Goal: Information Seeking & Learning: Learn about a topic

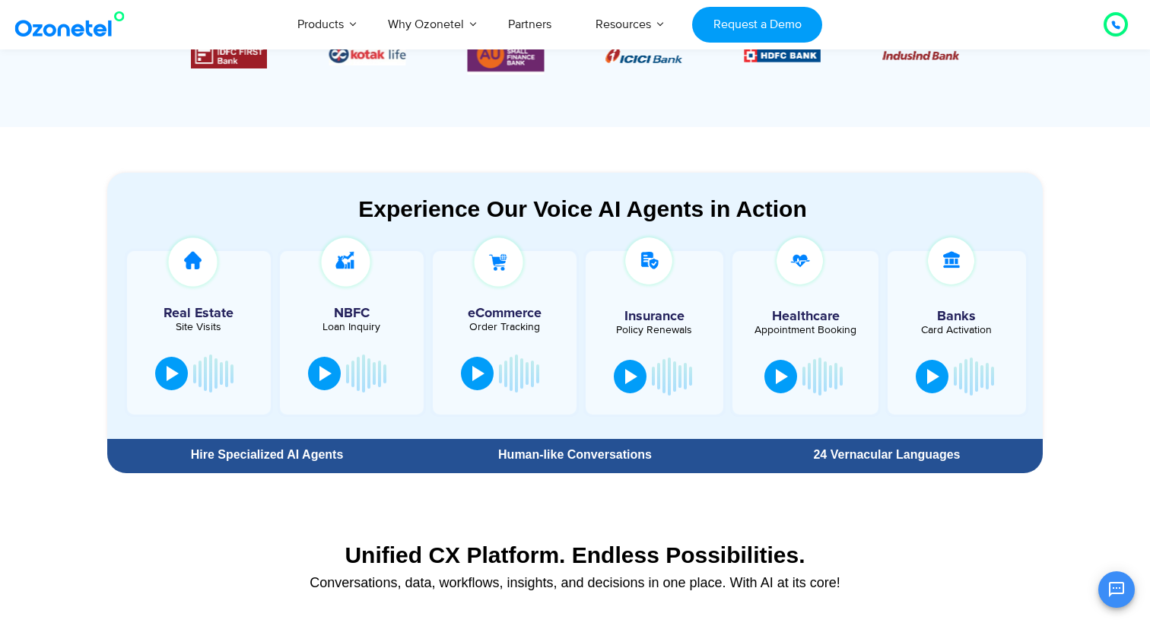
scroll to position [723, 0]
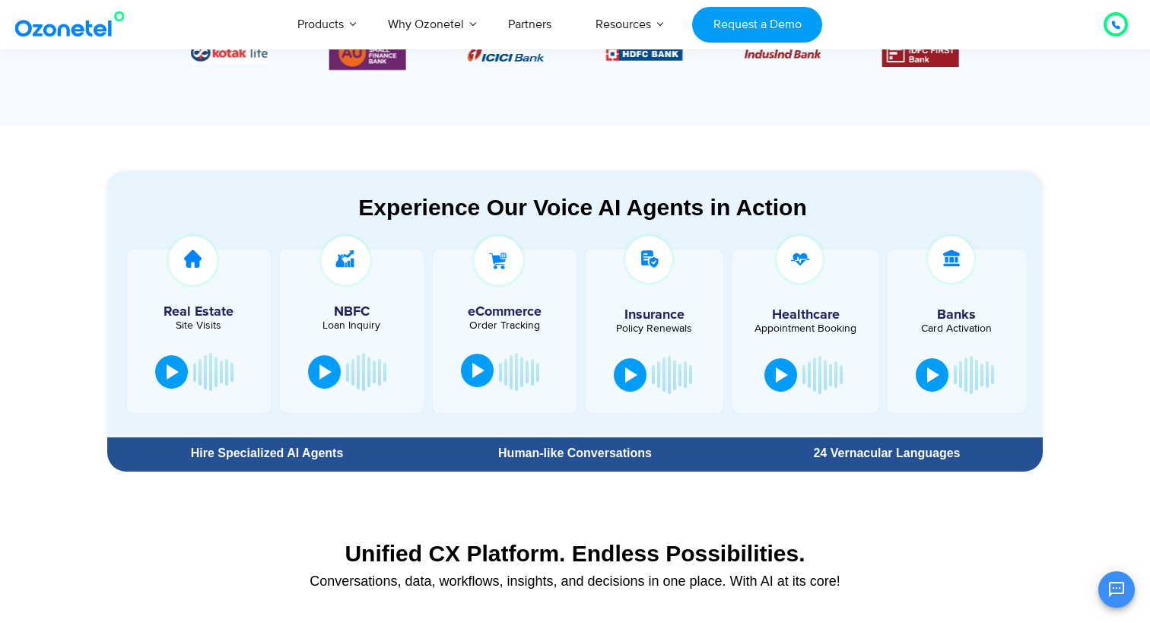
click at [484, 376] on div at bounding box center [478, 370] width 12 height 15
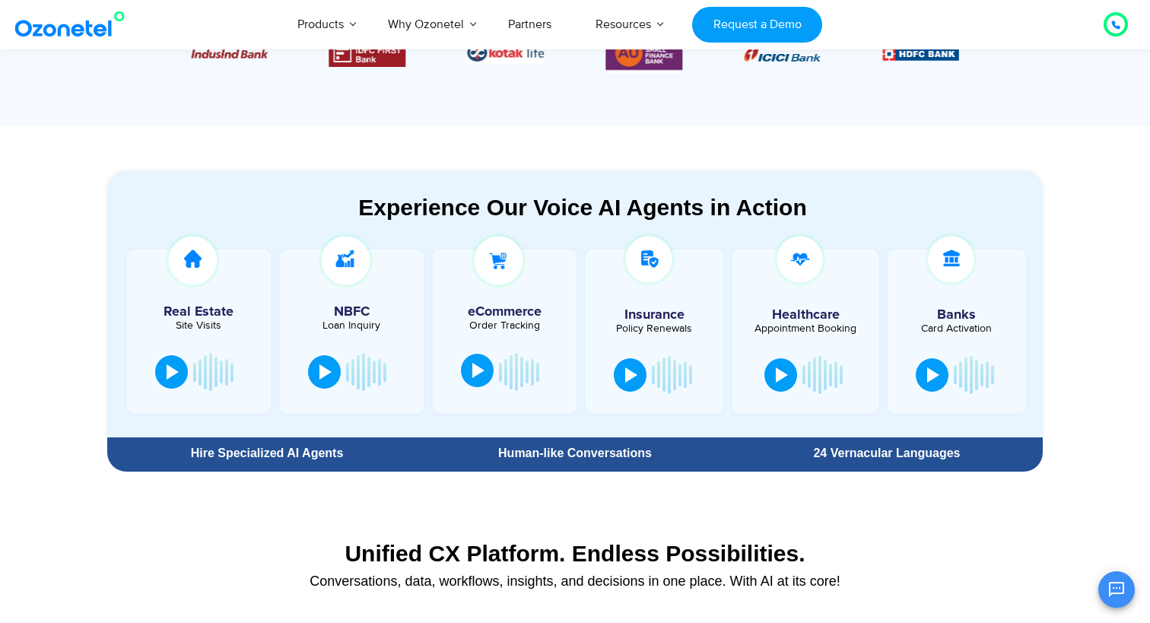
click at [494, 375] on button at bounding box center [477, 370] width 33 height 33
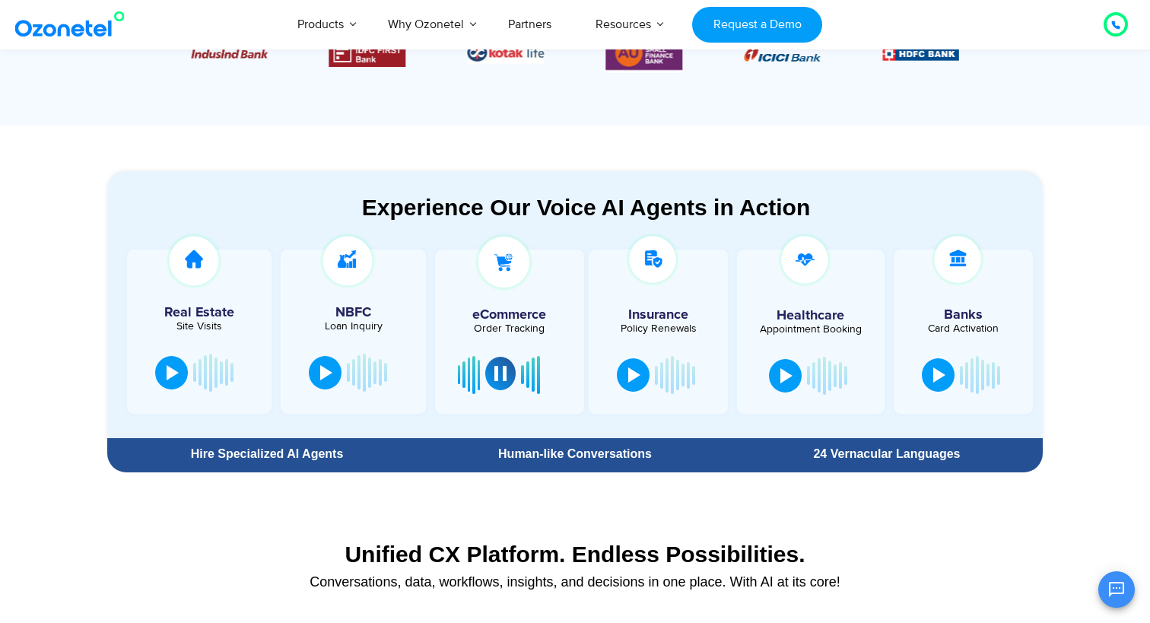
click at [507, 375] on button at bounding box center [500, 373] width 30 height 33
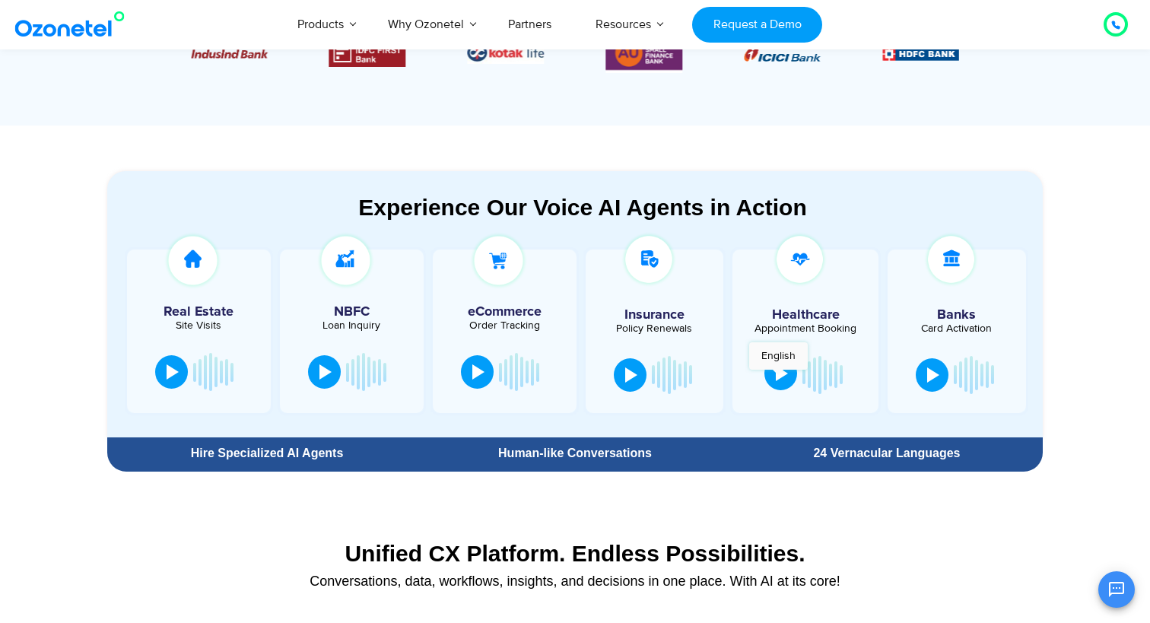
click at [778, 377] on div at bounding box center [782, 373] width 12 height 15
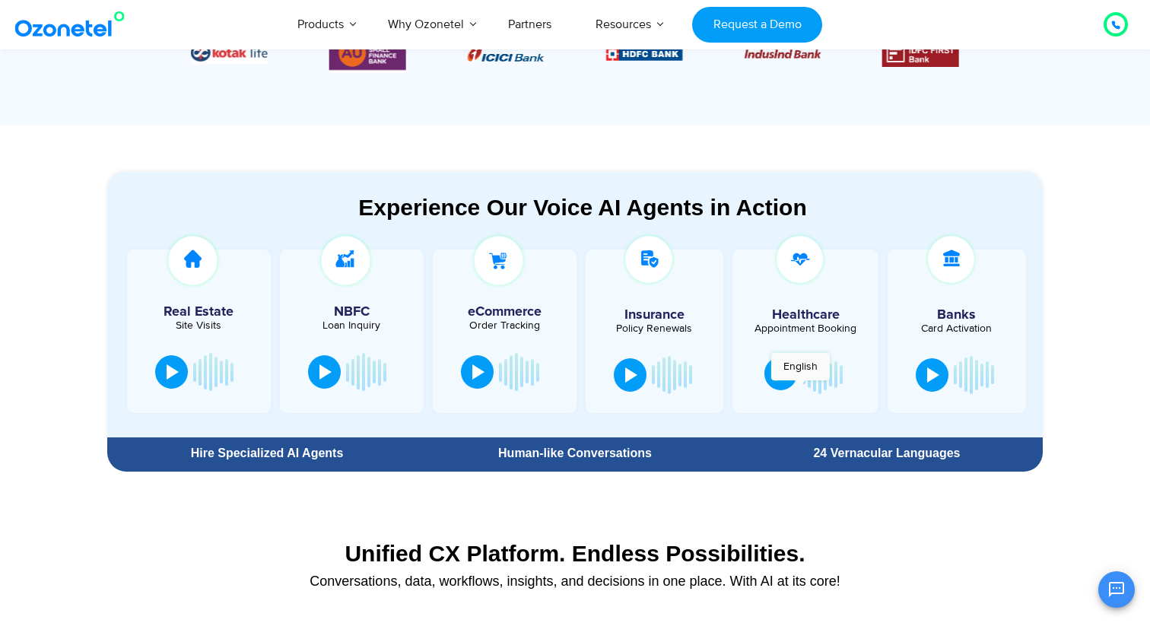
click at [797, 388] on button at bounding box center [780, 373] width 33 height 33
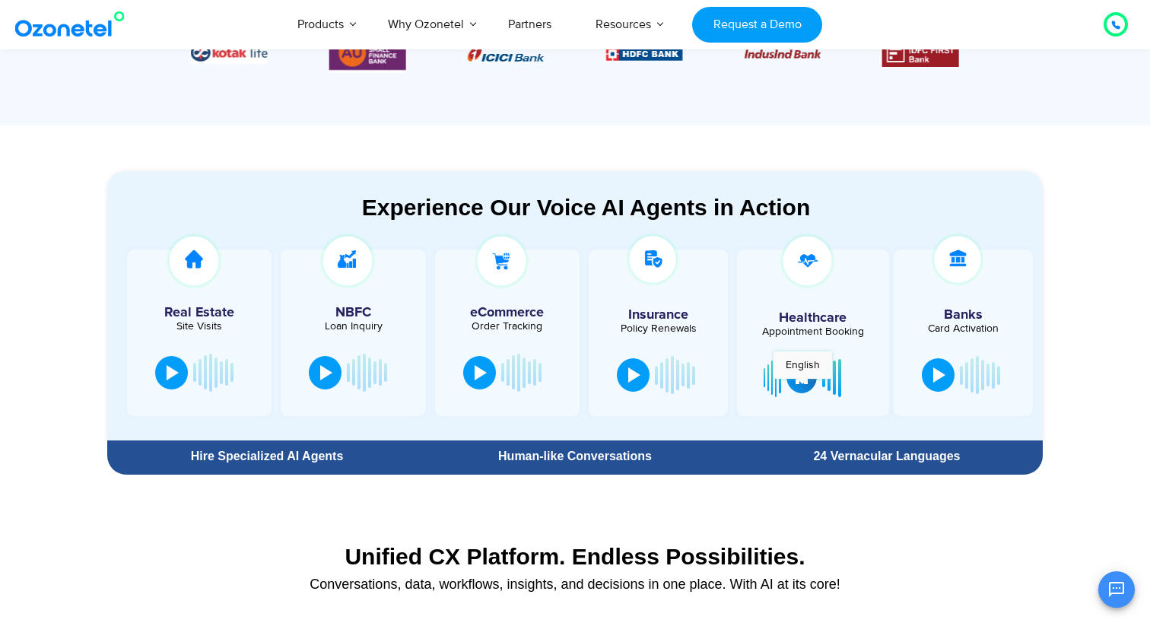
click at [803, 386] on button at bounding box center [802, 376] width 30 height 33
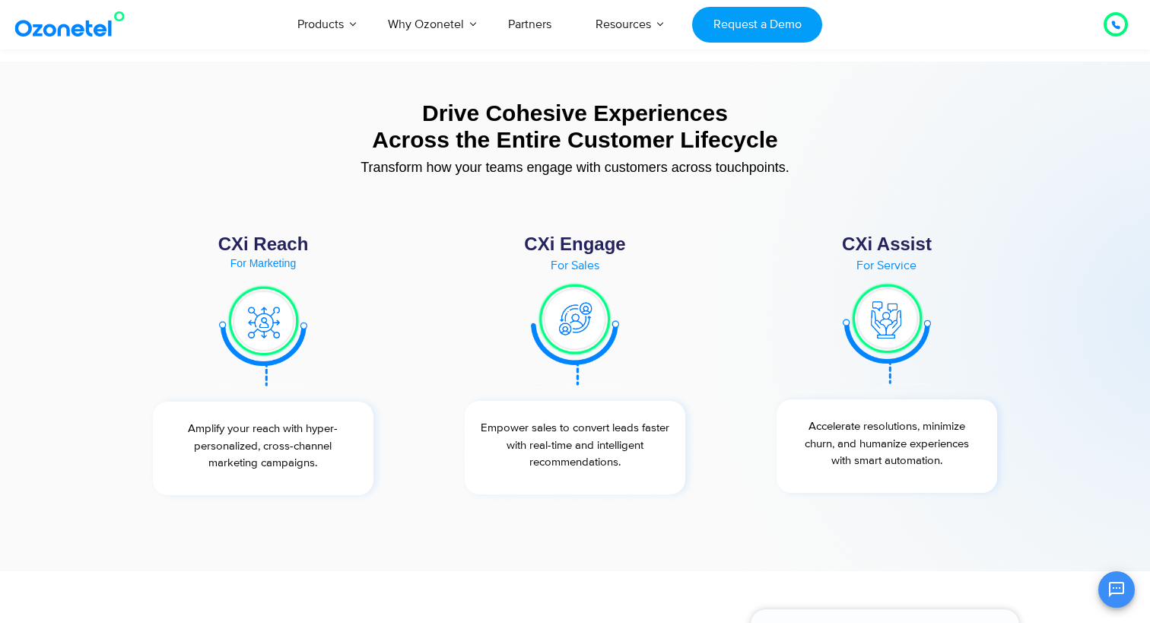
scroll to position [5538, 0]
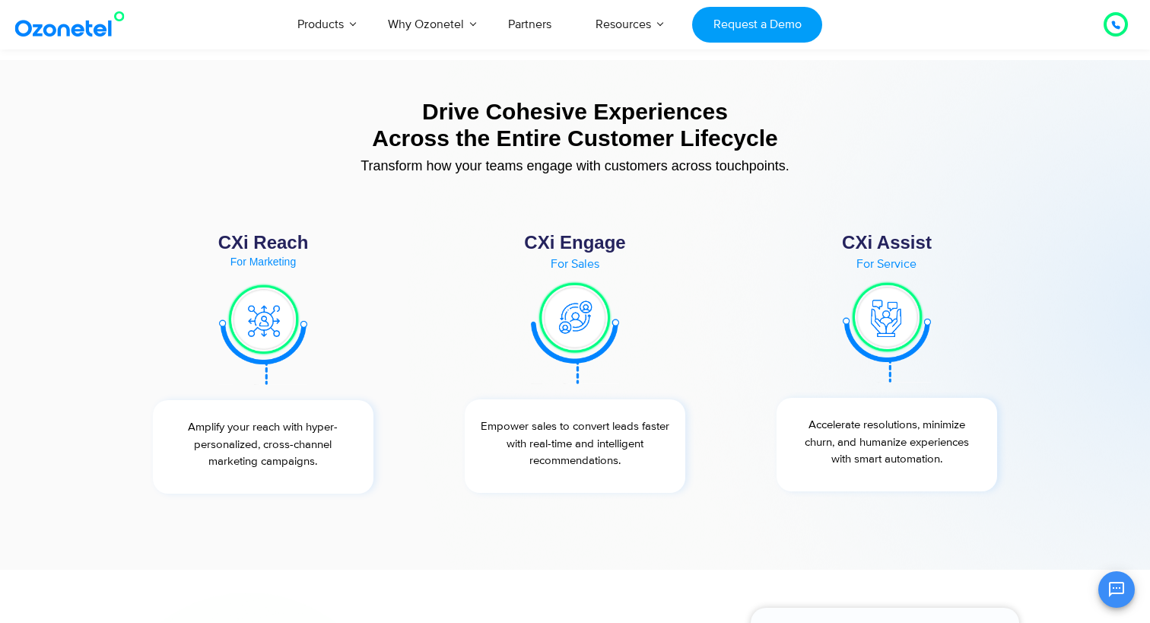
click at [245, 327] on img at bounding box center [262, 333] width 87 height 103
click at [250, 441] on p "Amplify your reach with hyper-personalized, cross-channel marketing campaigns." at bounding box center [263, 445] width 205 height 52
click at [297, 443] on p "Amplify your reach with hyper-personalized, cross-channel marketing campaigns." at bounding box center [263, 445] width 205 height 52
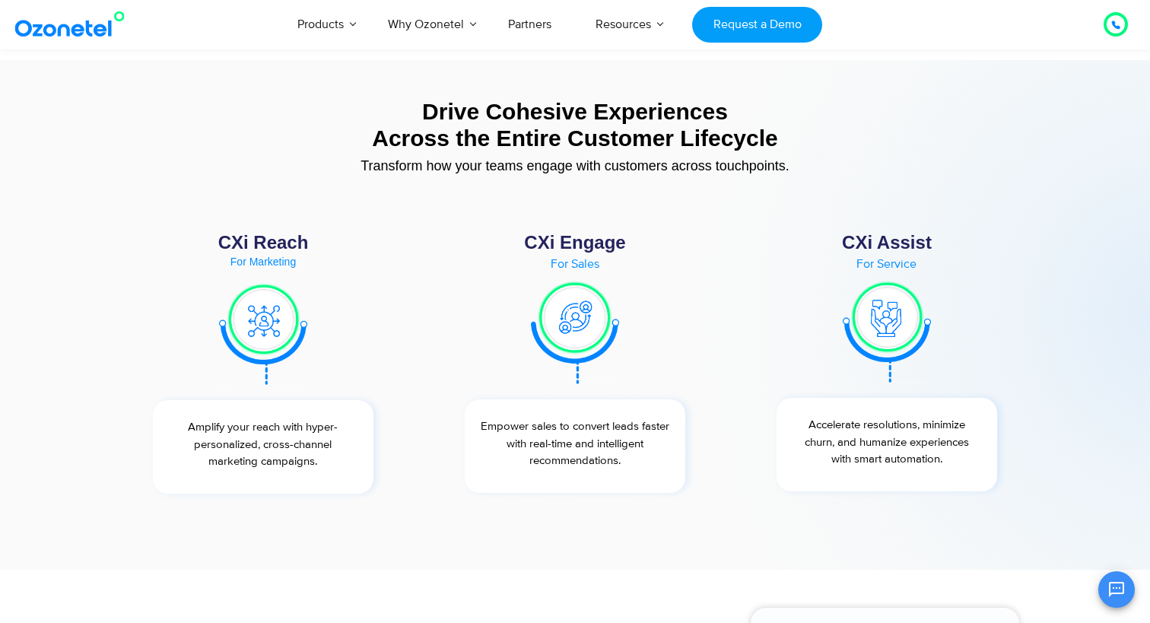
click at [269, 324] on img at bounding box center [262, 333] width 87 height 103
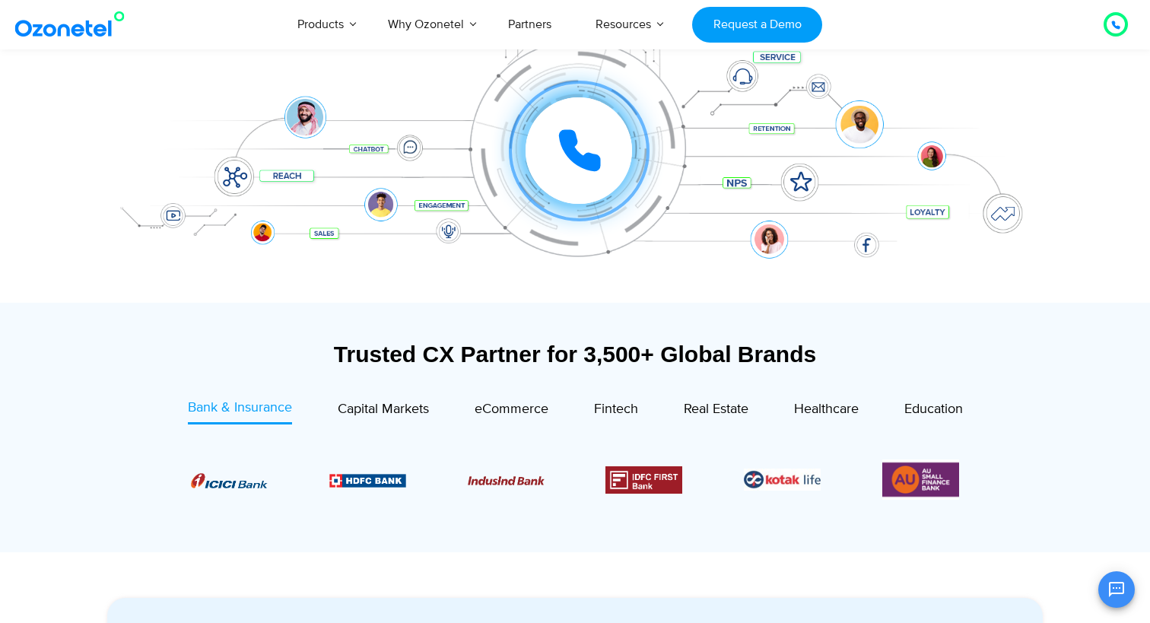
scroll to position [0, 0]
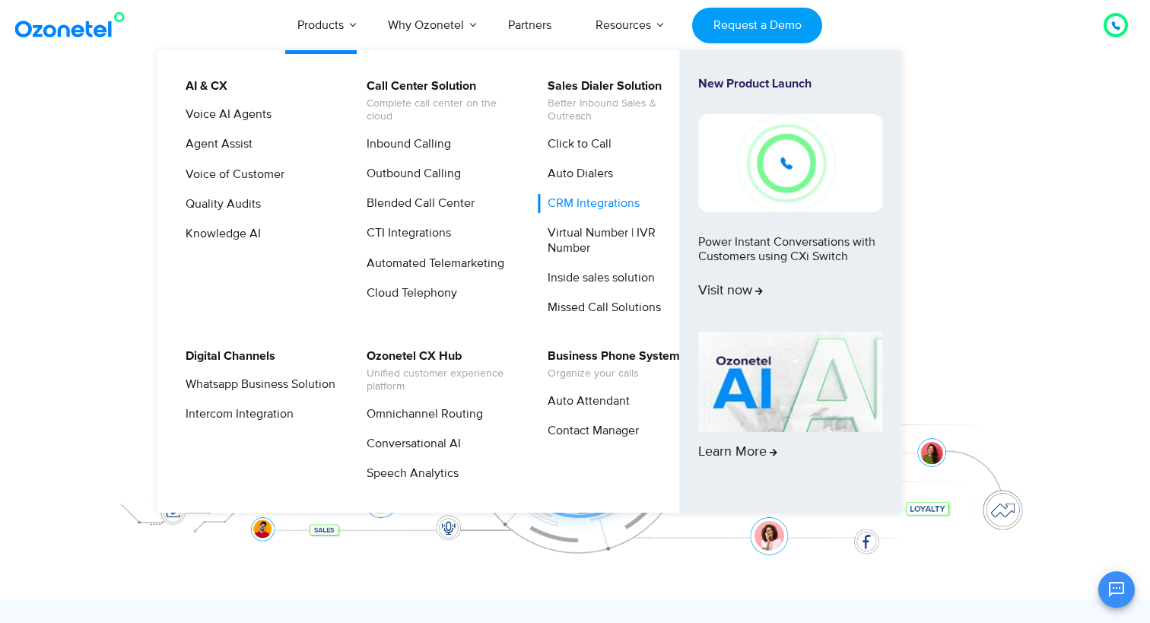
click at [569, 201] on link "CRM Integrations" at bounding box center [590, 203] width 104 height 19
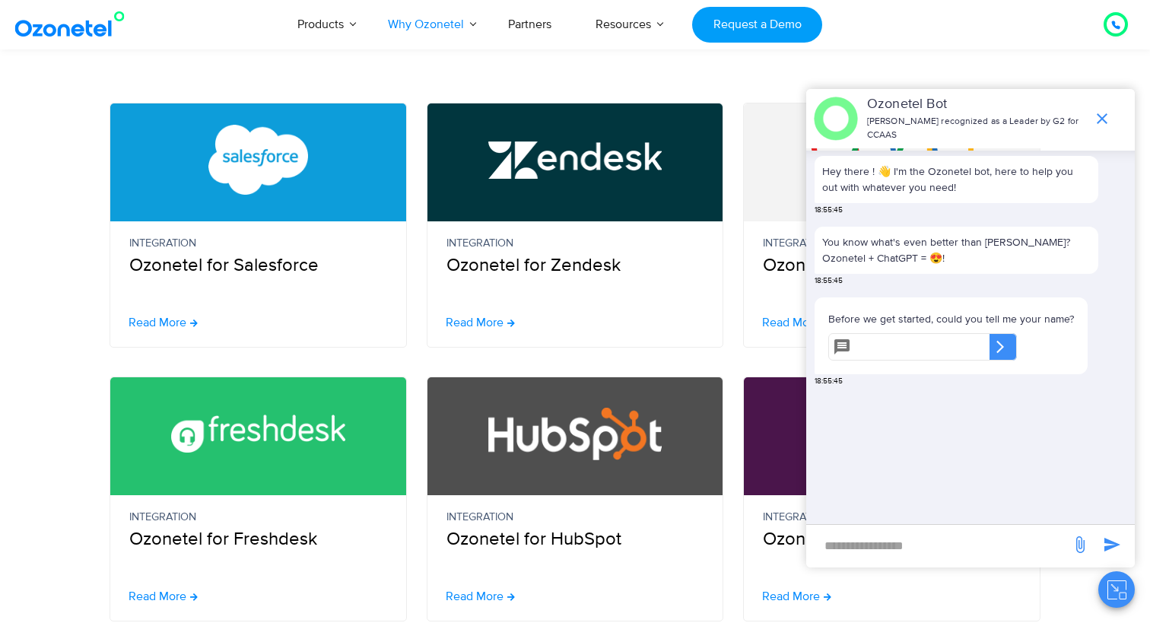
scroll to position [388, 0]
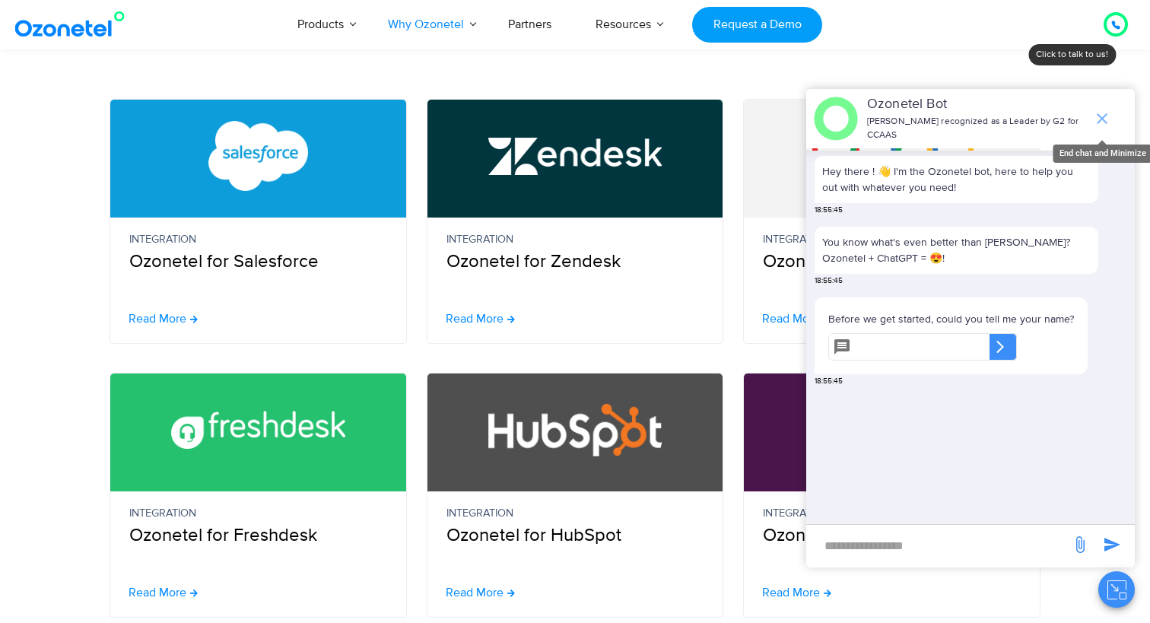
click at [1098, 117] on icon "end chat or minimize" at bounding box center [1102, 119] width 18 height 18
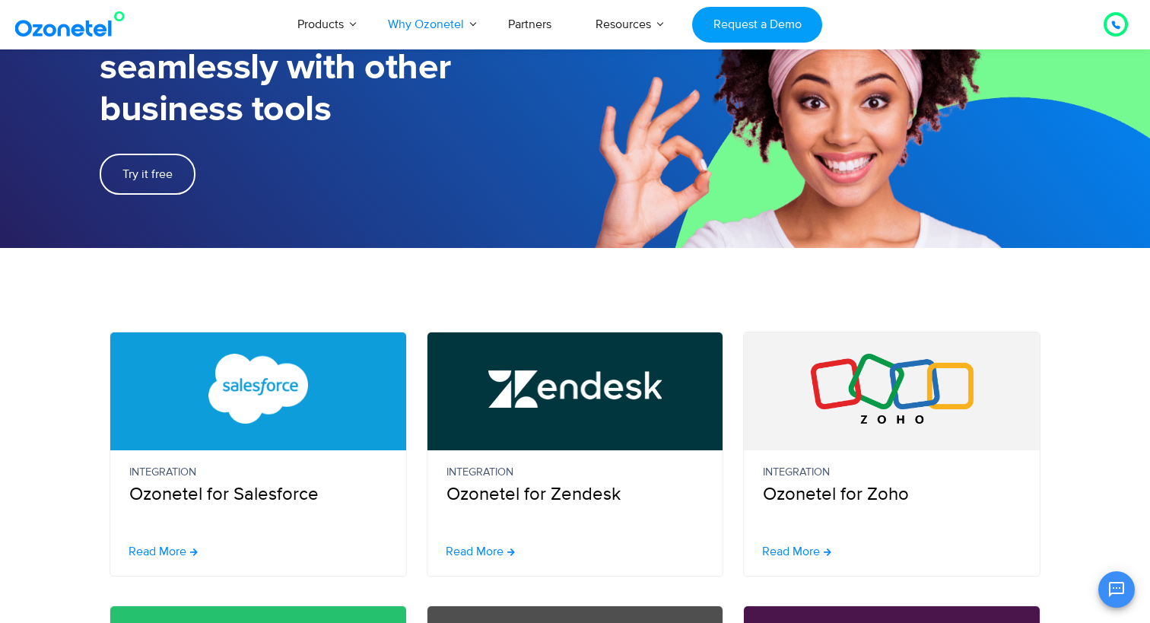
scroll to position [0, 0]
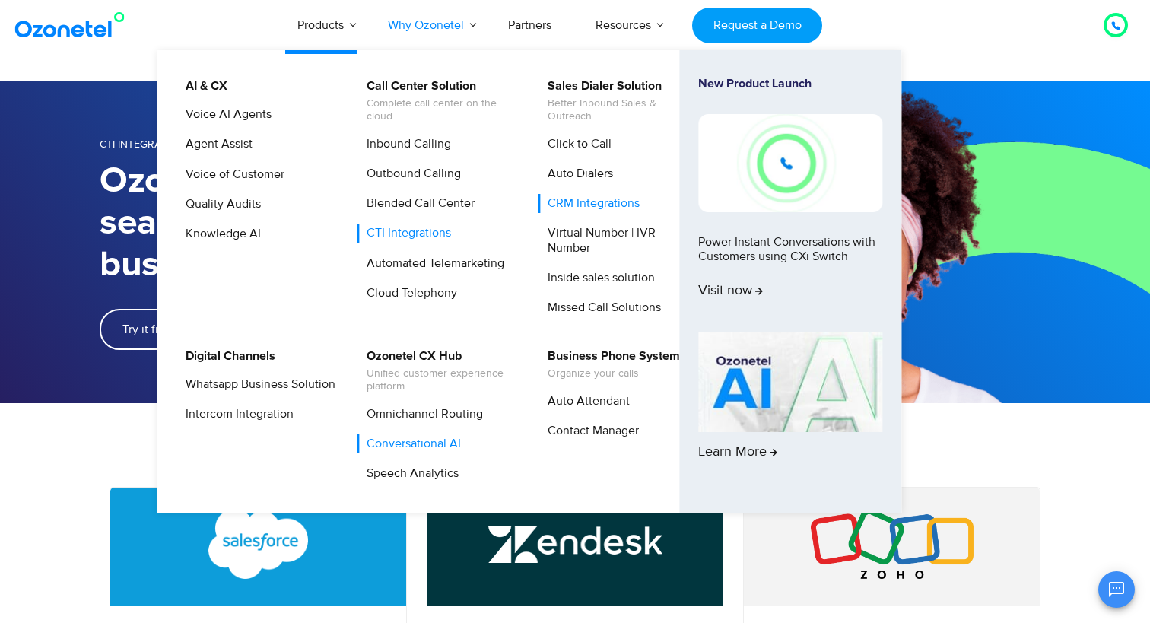
click at [409, 439] on link "Conversational AI" at bounding box center [410, 443] width 106 height 19
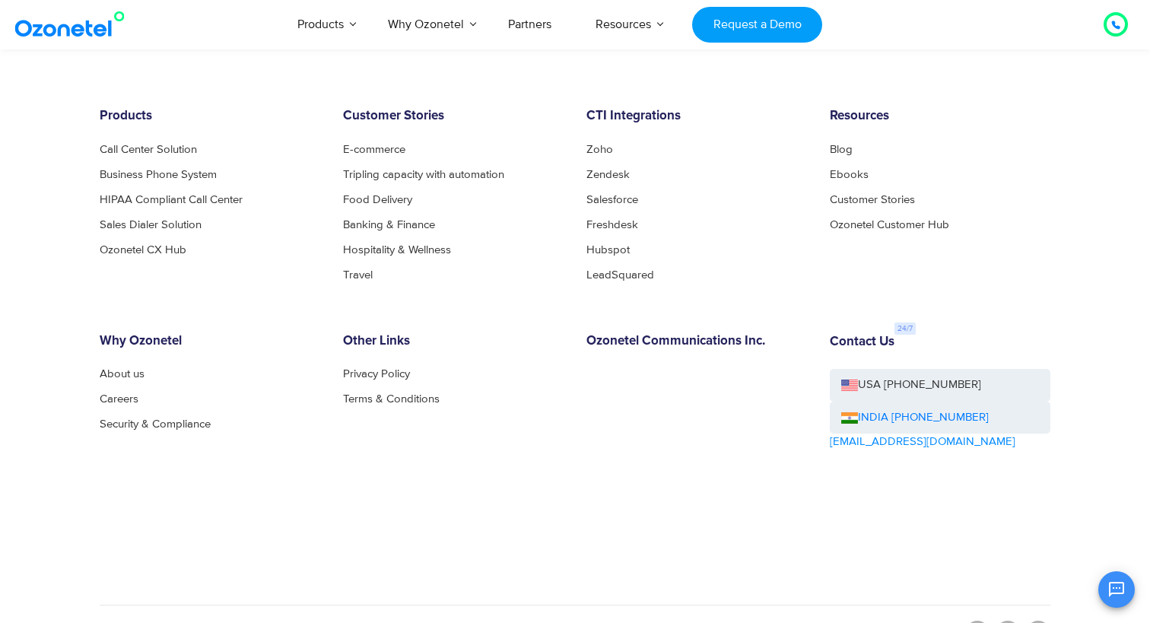
scroll to position [4765, 0]
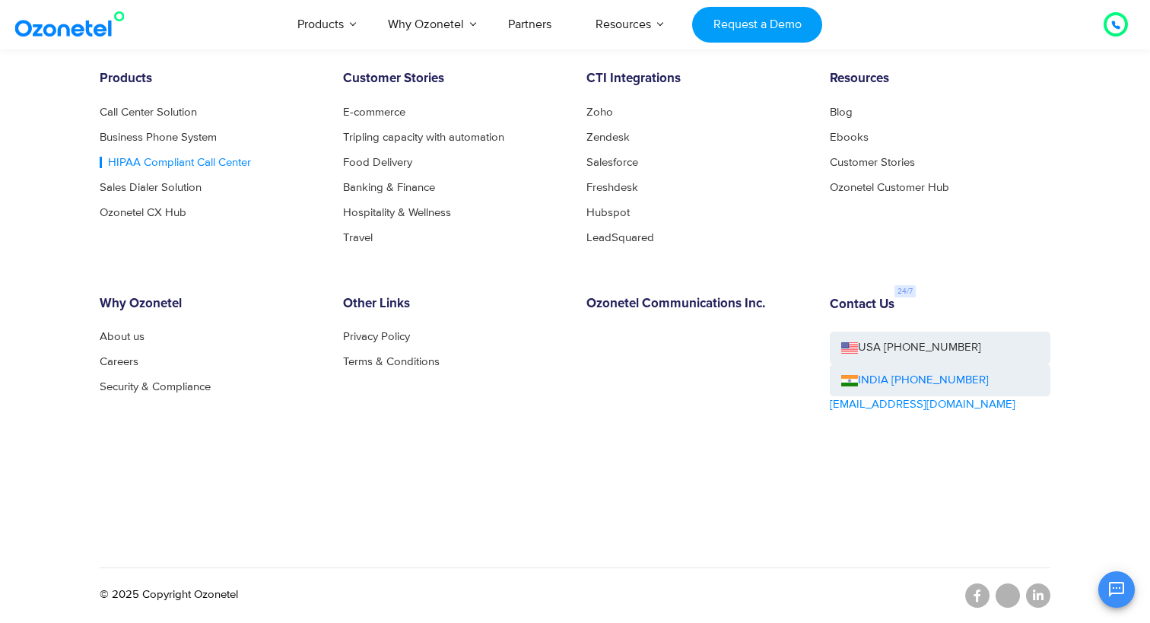
click at [217, 164] on link "HIPAA Compliant Call Center" at bounding box center [175, 162] width 151 height 11
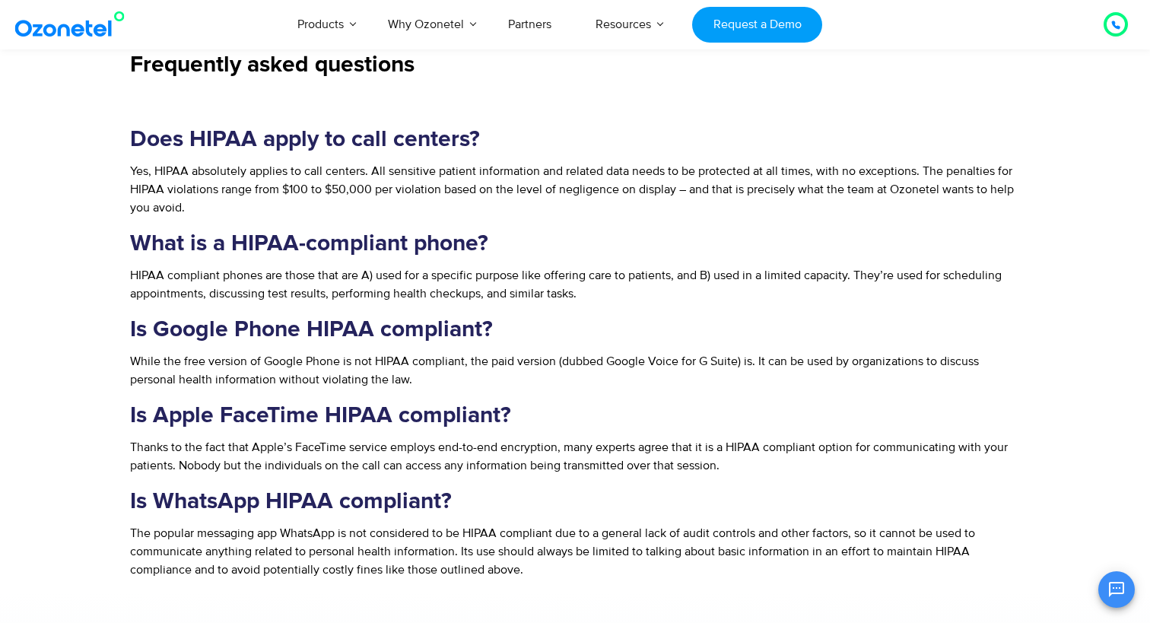
scroll to position [2063, 0]
